Goal: Register for event/course

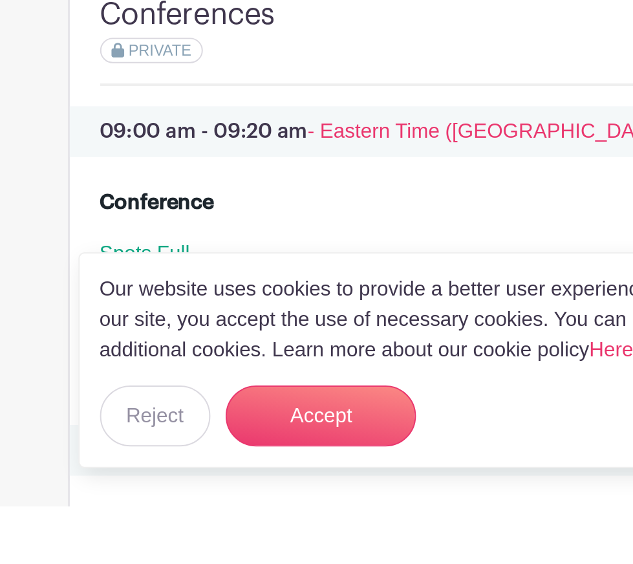
scroll to position [454, 0]
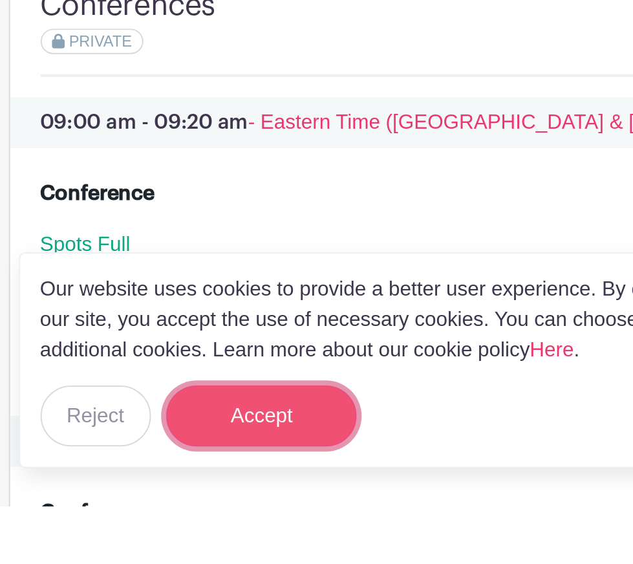
click at [242, 533] on button "Accept" at bounding box center [220, 517] width 97 height 31
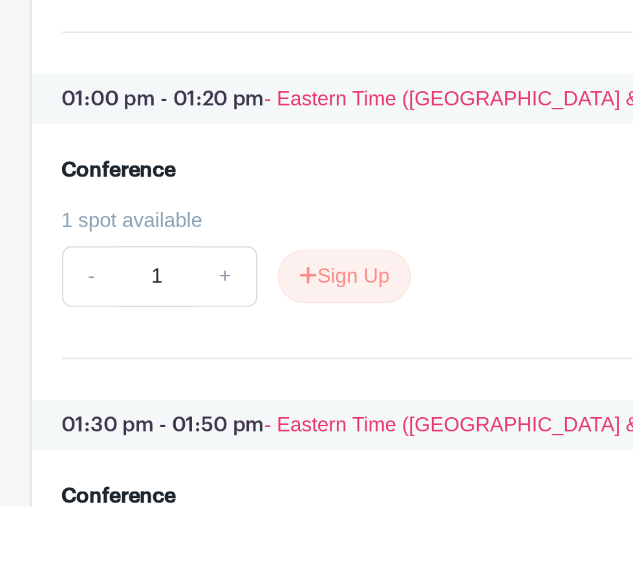
scroll to position [2600, 0]
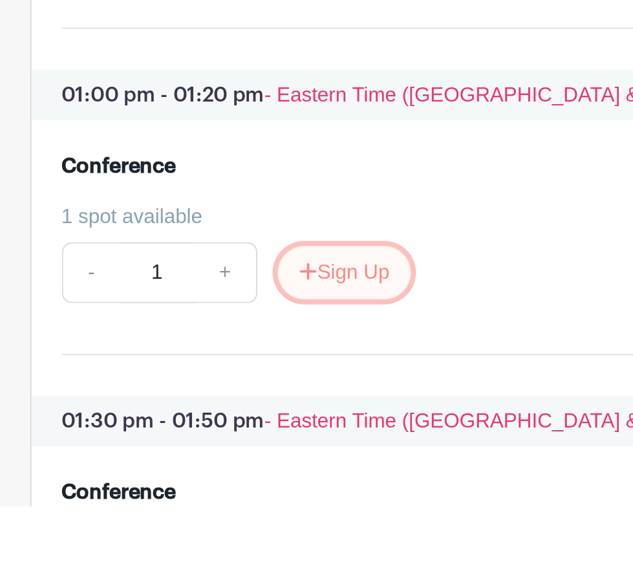
click at [261, 458] on button "Sign Up" at bounding box center [252, 444] width 68 height 27
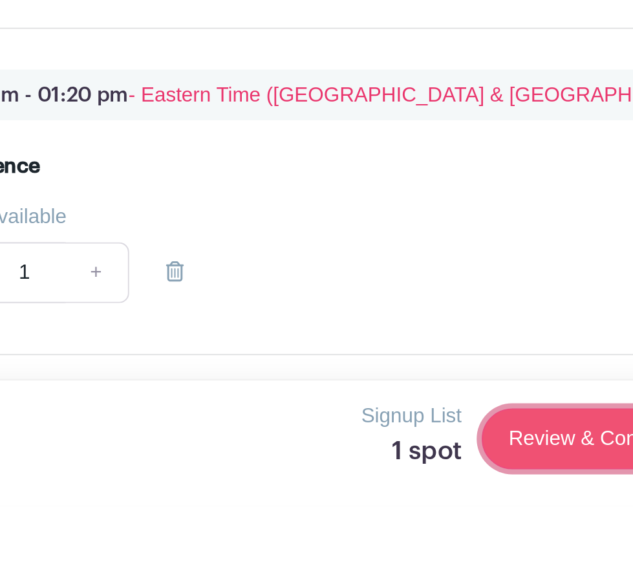
click at [423, 545] on link "Review & Confirm Signups" at bounding box center [466, 529] width 150 height 31
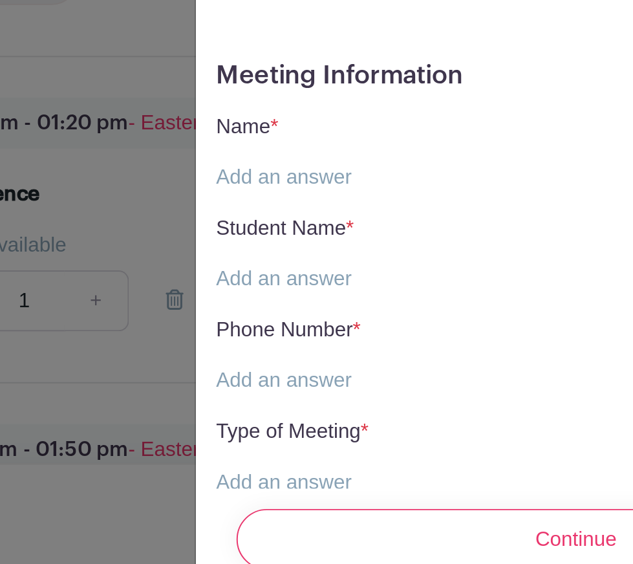
scroll to position [2628, 0]
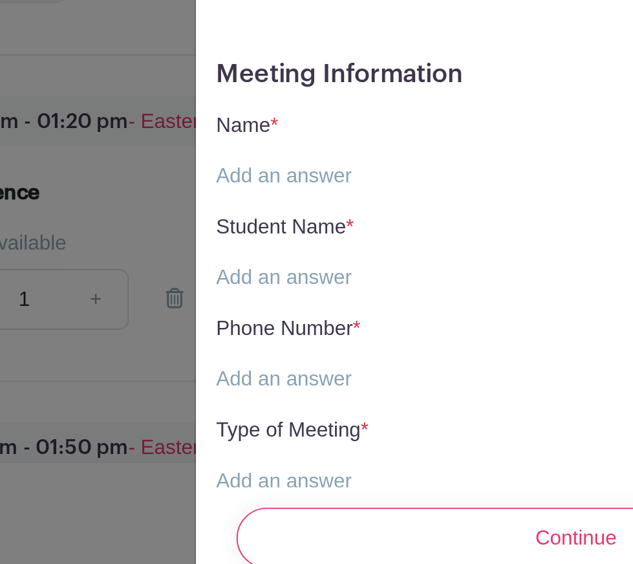
click at [301, 355] on link "Add an answer" at bounding box center [290, 353] width 69 height 11
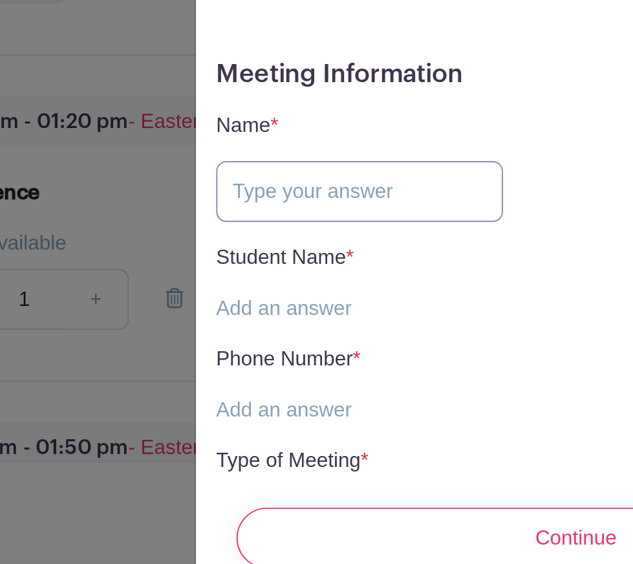
click at [336, 363] on input "text" at bounding box center [329, 361] width 146 height 31
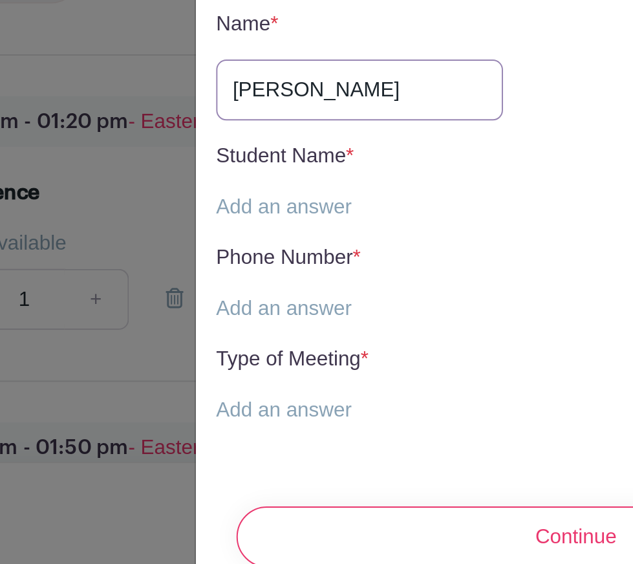
scroll to position [61, 0]
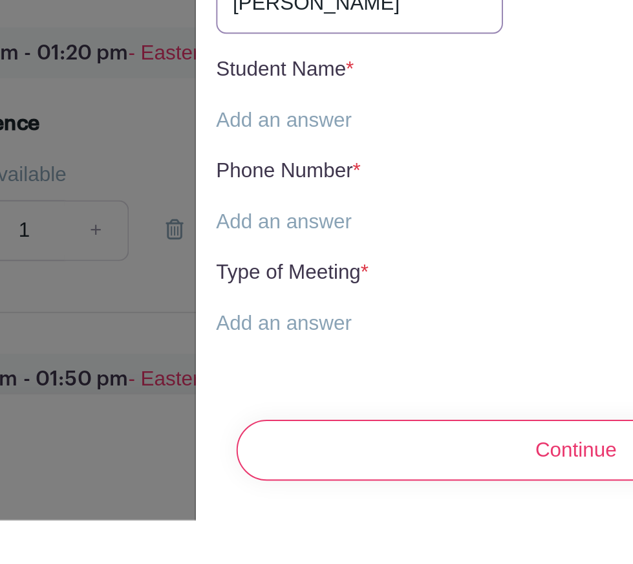
type input "[PERSON_NAME]"
click at [334, 363] on div "Student Name * Add an answer" at bounding box center [439, 346] width 366 height 41
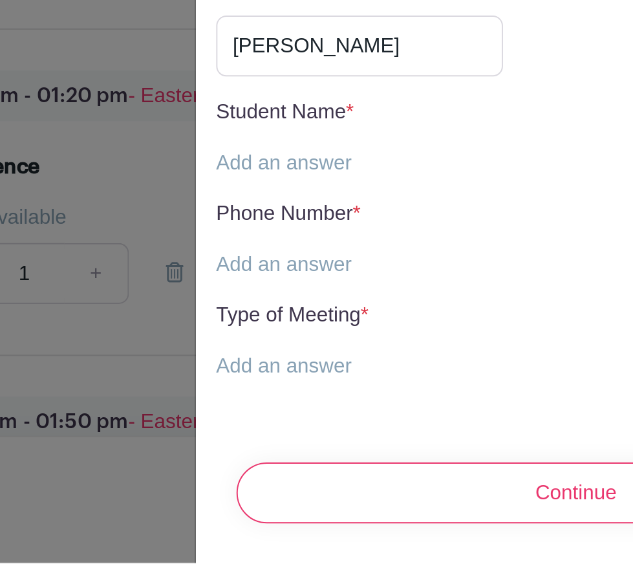
click at [290, 357] on link "Add an answer" at bounding box center [290, 359] width 69 height 11
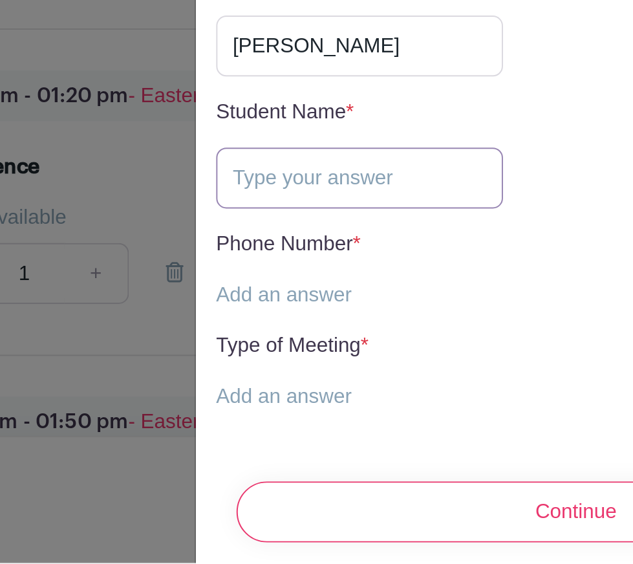
click at [347, 365] on input "text" at bounding box center [329, 367] width 146 height 31
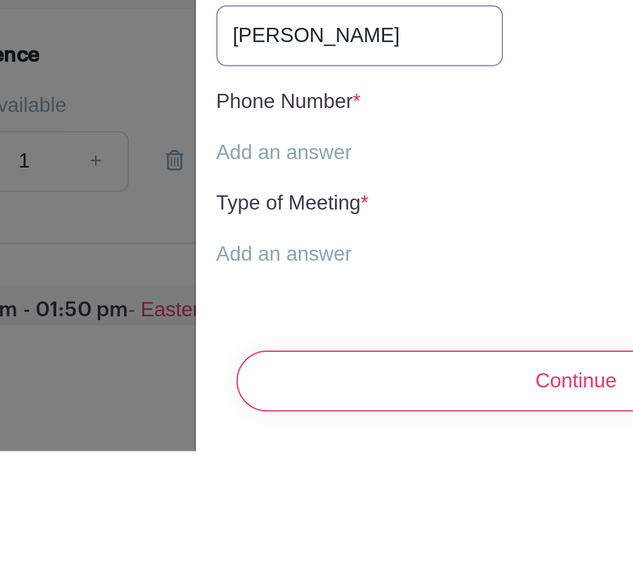
type input "Ivey Carty"
click at [324, 416] on link "Add an answer" at bounding box center [290, 411] width 69 height 11
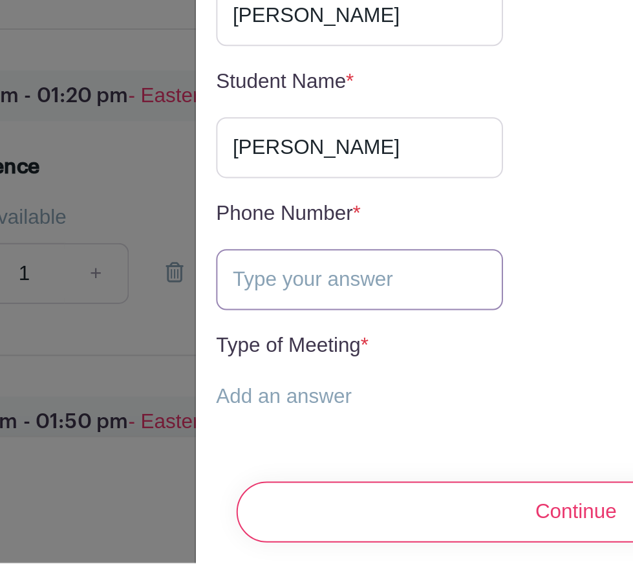
click at [314, 418] on input "text" at bounding box center [329, 419] width 146 height 31
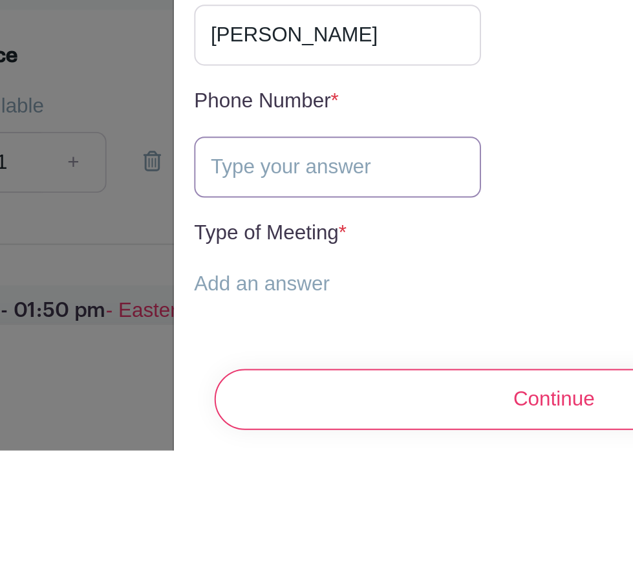
scroll to position [2628, 0]
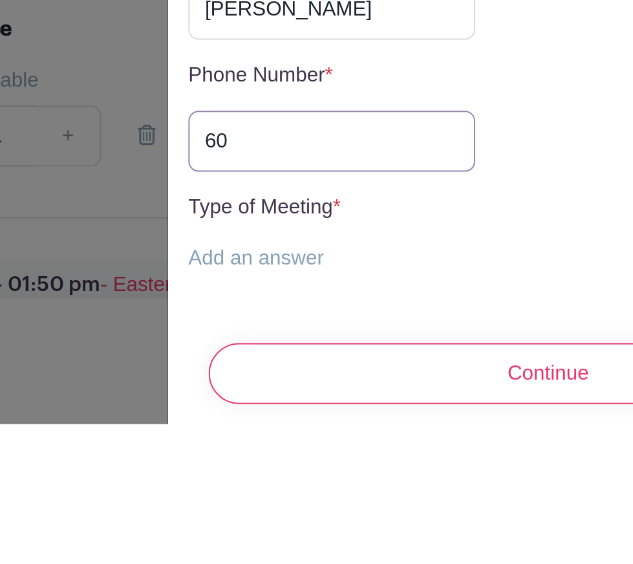
type input "609"
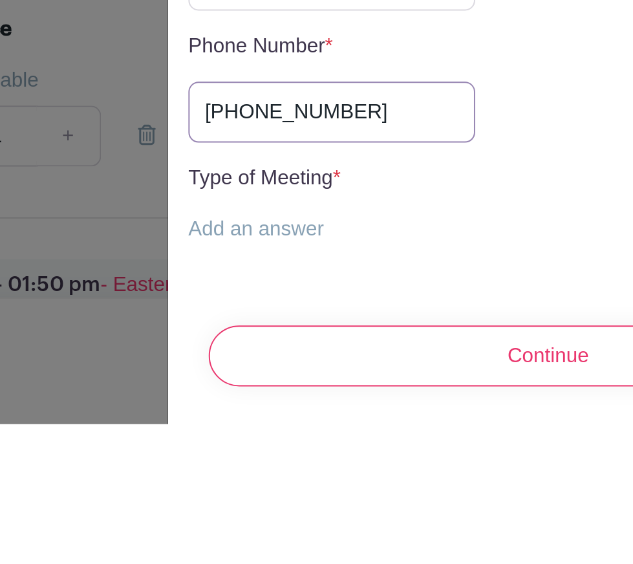
scroll to position [91, 0]
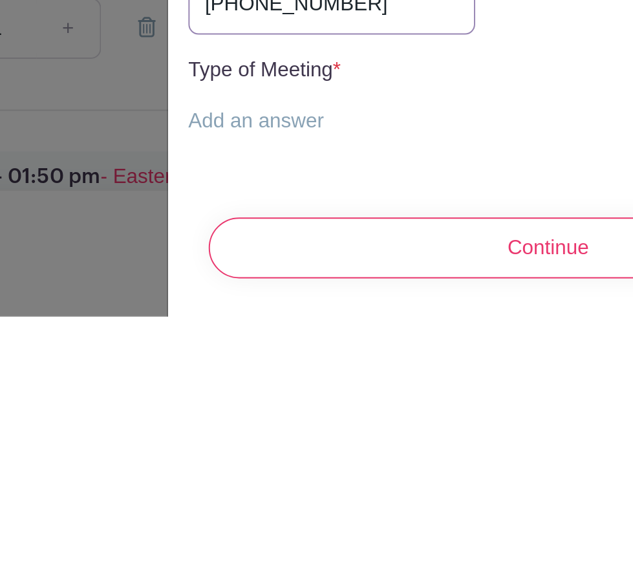
type input "609-510-0403"
click at [341, 469] on div "Type of Meeting * Add an answer Choose your answer In-Person Virtual" at bounding box center [439, 450] width 366 height 41
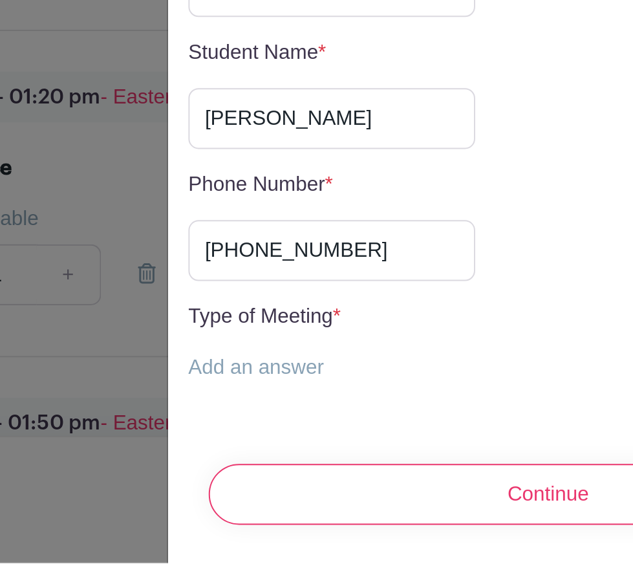
click at [297, 468] on link "Add an answer" at bounding box center [290, 463] width 69 height 11
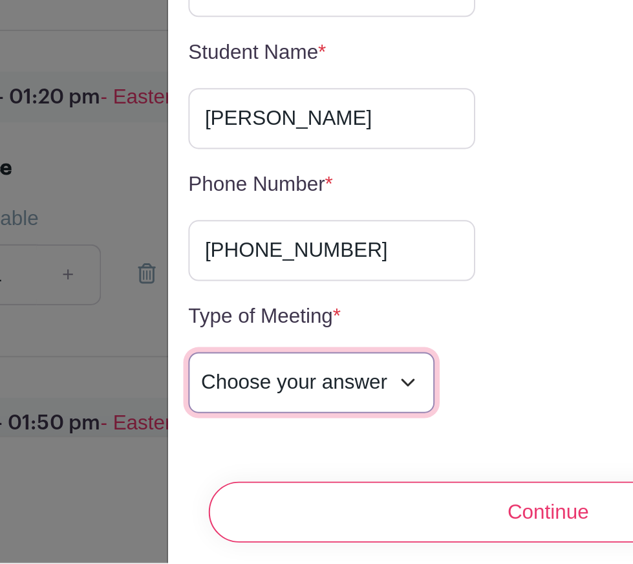
click at [331, 474] on select "Choose your answer In-Person Virtual" at bounding box center [318, 471] width 125 height 31
select select "5263"
click at [256, 456] on select "Choose your answer In-Person Virtual" at bounding box center [318, 471] width 125 height 31
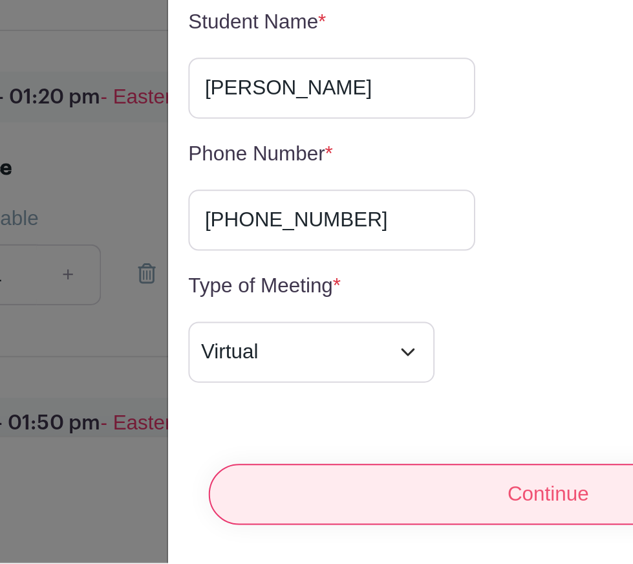
click at [414, 531] on input "Continue" at bounding box center [439, 528] width 346 height 31
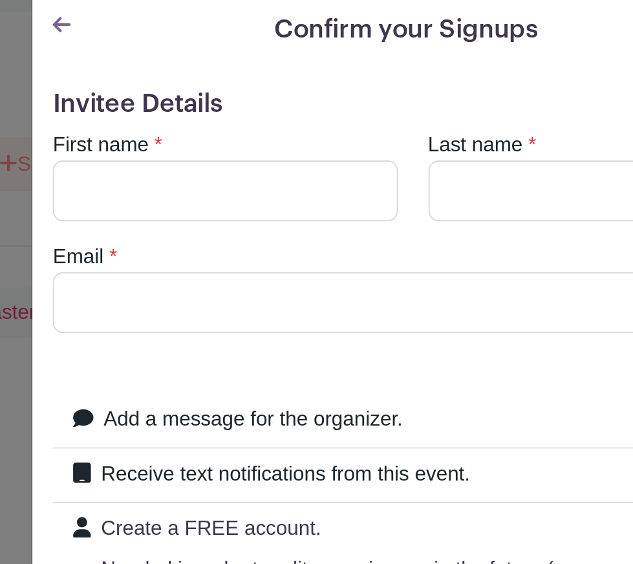
scroll to position [2628, 0]
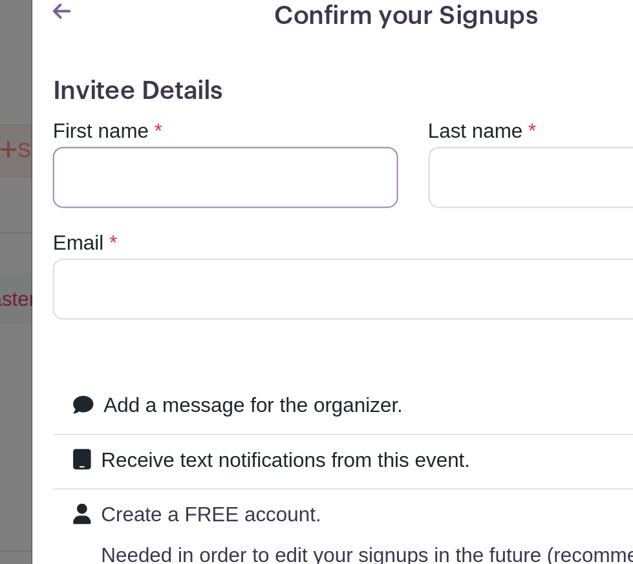
click at [366, 105] on input "First name" at bounding box center [344, 102] width 176 height 31
type input "Toni"
type input "Meriwether"
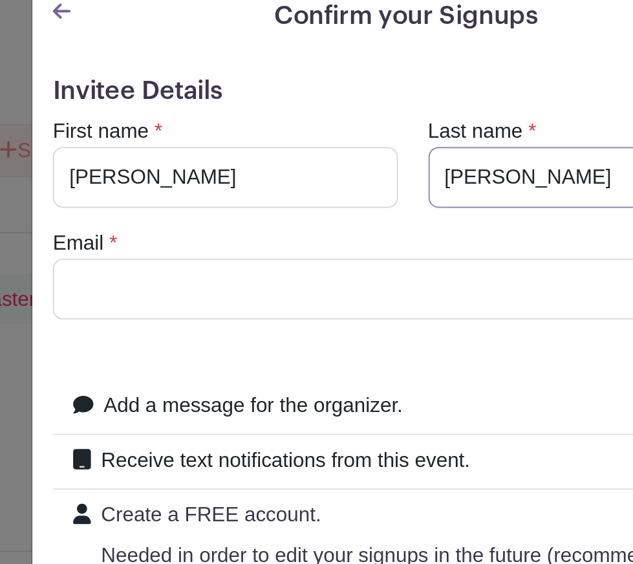
type input "toni1975@gmail.com"
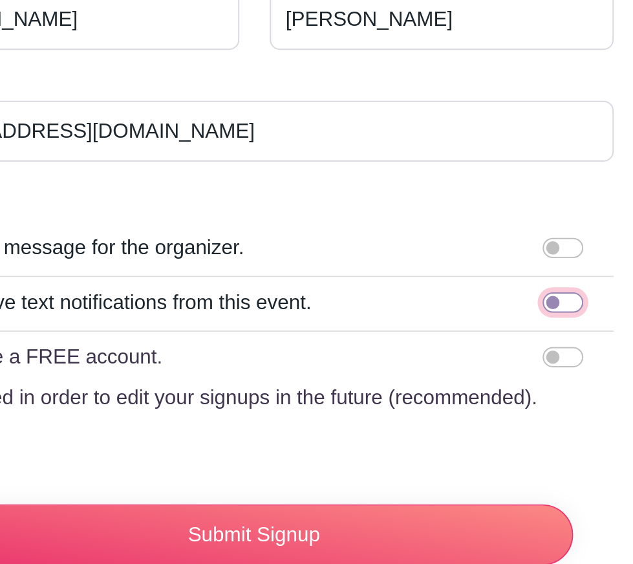
click at [601, 244] on input "Receive text notifications from this event." at bounding box center [596, 246] width 21 height 10
checkbox input "true"
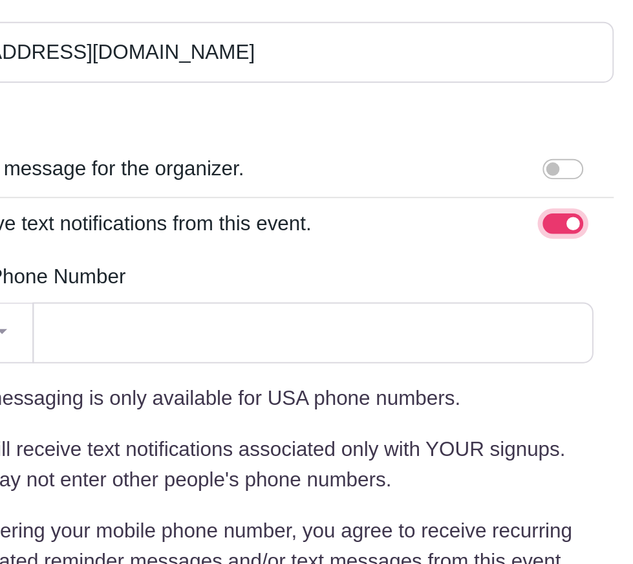
scroll to position [46, 0]
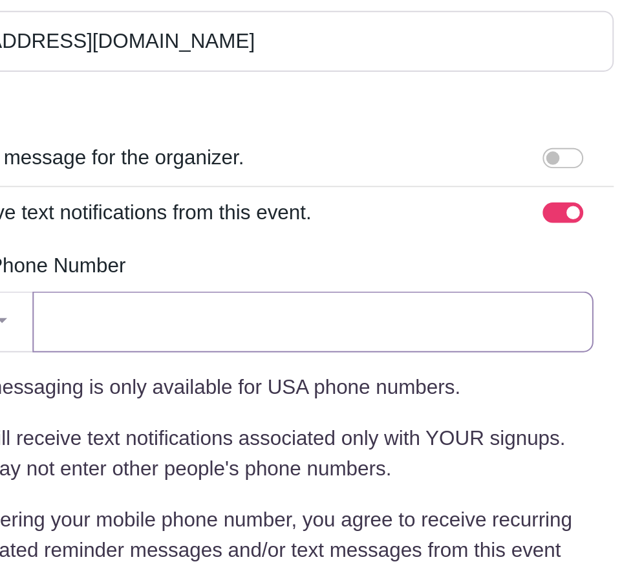
click at [504, 262] on input "Your Phone Number" at bounding box center [469, 255] width 286 height 31
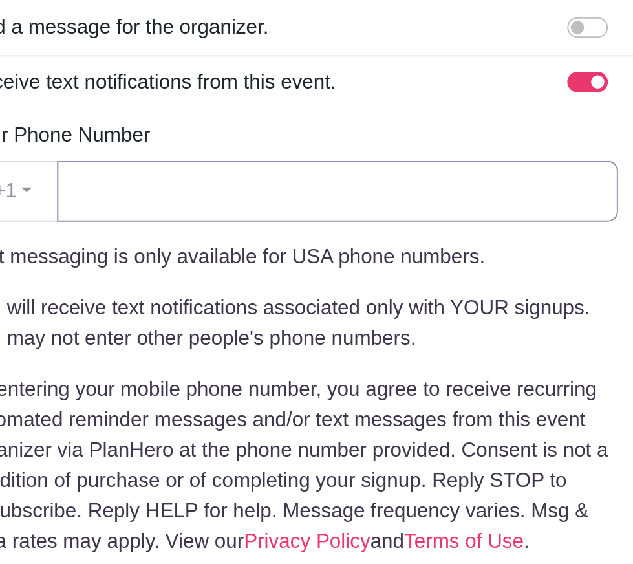
scroll to position [2628, 0]
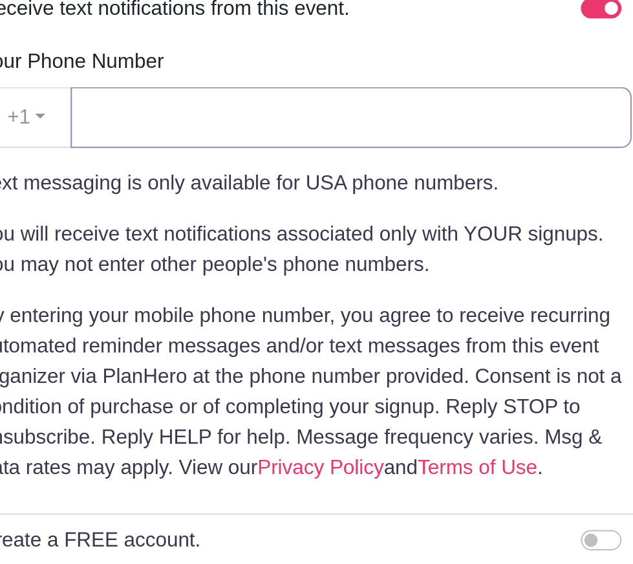
type input "6095100403"
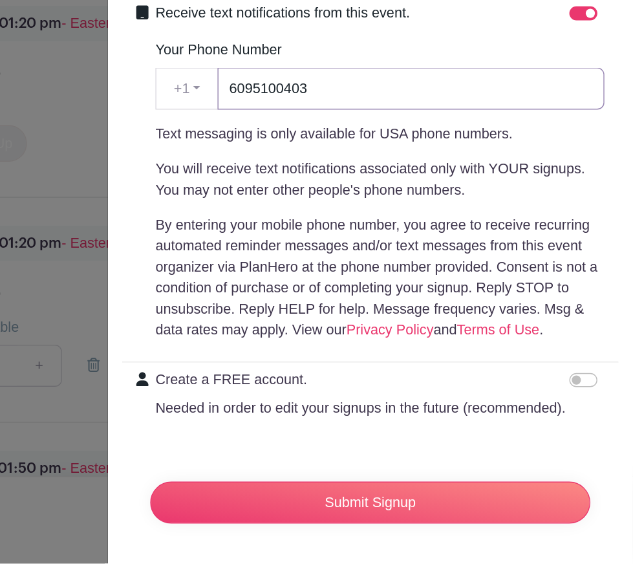
scroll to position [2626, 0]
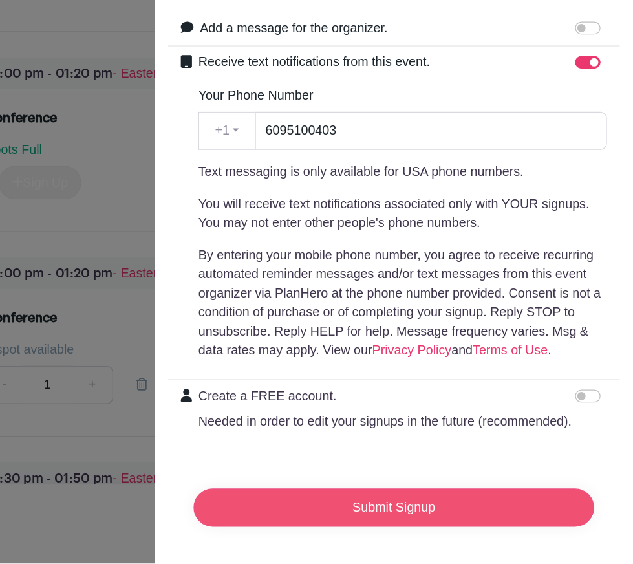
click at [465, 518] on input "Submit Signup" at bounding box center [439, 518] width 325 height 31
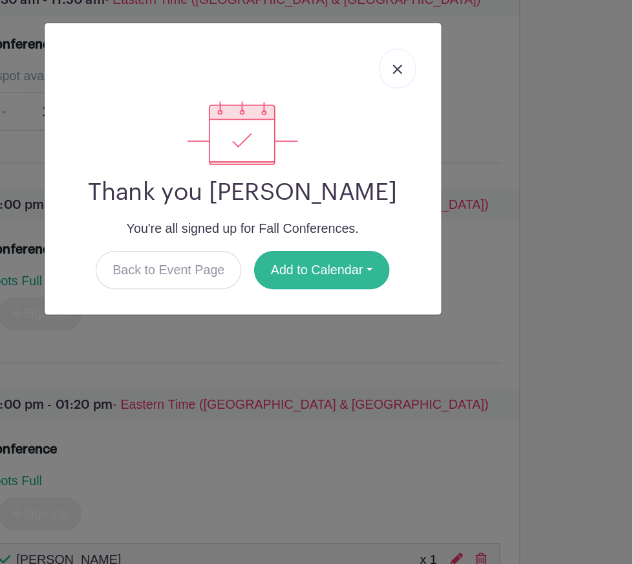
click at [408, 213] on button "Add to Calendar" at bounding box center [381, 219] width 110 height 31
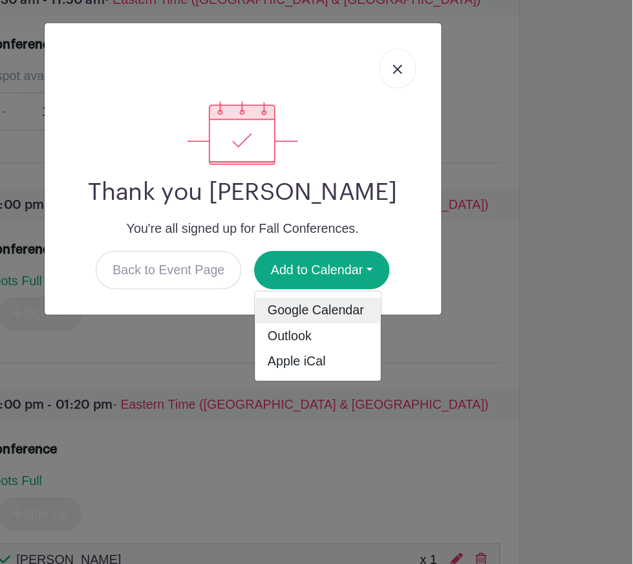
click at [392, 250] on link "Google Calendar" at bounding box center [377, 252] width 102 height 21
